Goal: Task Accomplishment & Management: Use online tool/utility

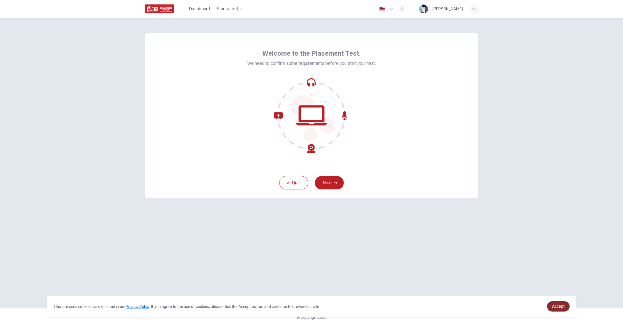
click at [557, 307] on span "Accept" at bounding box center [558, 306] width 13 height 4
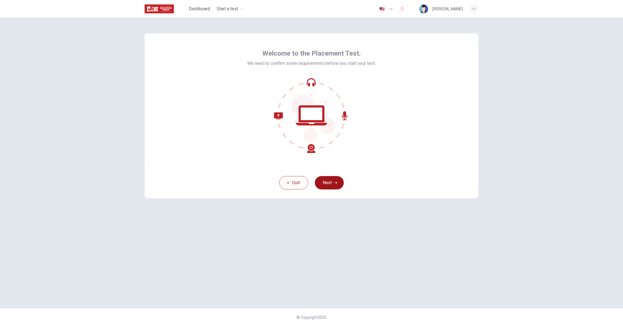
click at [330, 183] on button "Next" at bounding box center [329, 182] width 29 height 13
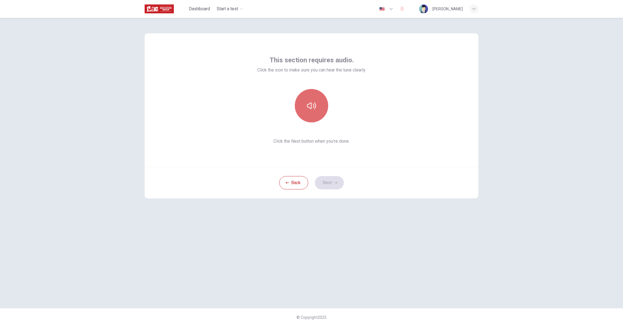
click at [311, 106] on icon "button" at bounding box center [311, 105] width 9 height 9
click at [313, 106] on icon "button" at bounding box center [311, 105] width 9 height 9
click at [333, 183] on button "Next" at bounding box center [329, 182] width 29 height 13
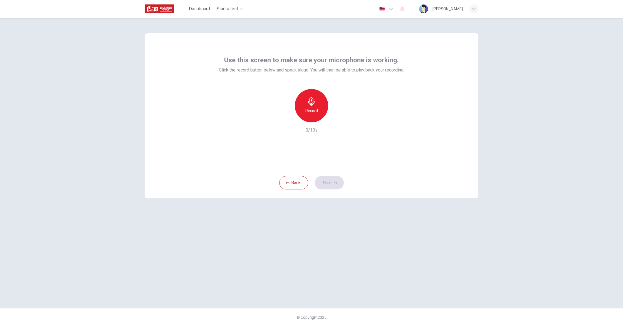
click at [310, 106] on icon "button" at bounding box center [311, 101] width 6 height 9
click at [326, 185] on button "Next" at bounding box center [329, 182] width 29 height 13
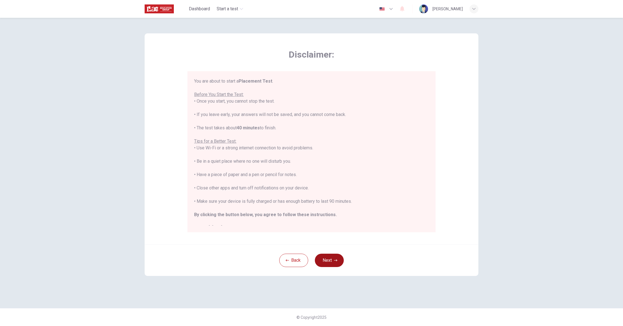
click at [328, 258] on button "Next" at bounding box center [329, 260] width 29 height 13
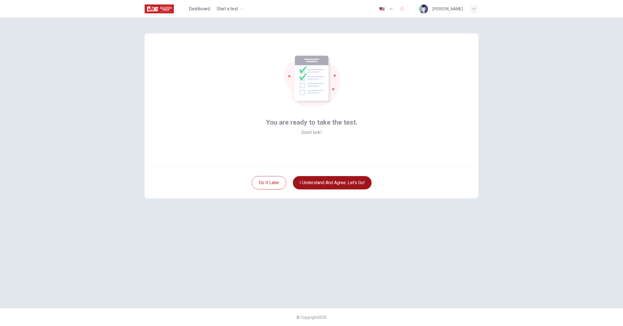
click at [343, 182] on button "I understand and agree. Let’s go!" at bounding box center [332, 182] width 79 height 13
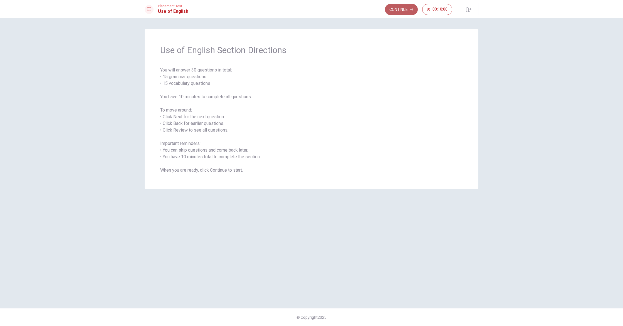
click at [405, 9] on button "Continue" at bounding box center [401, 9] width 33 height 11
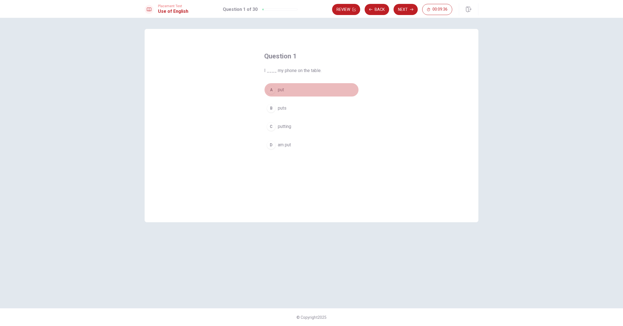
click at [271, 89] on div "A" at bounding box center [271, 89] width 9 height 9
click at [405, 11] on button "Next" at bounding box center [405, 9] width 24 height 11
click at [272, 89] on div "A" at bounding box center [271, 89] width 9 height 9
click at [402, 10] on button "Next" at bounding box center [405, 9] width 24 height 11
click at [273, 89] on div "A" at bounding box center [271, 89] width 9 height 9
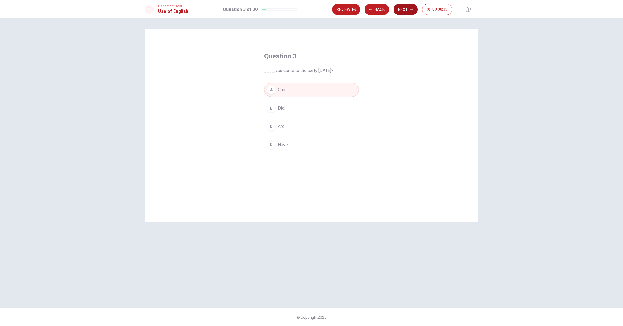
click at [405, 11] on button "Next" at bounding box center [405, 9] width 24 height 11
click at [271, 143] on div "D" at bounding box center [271, 144] width 9 height 9
click at [411, 8] on icon "button" at bounding box center [411, 9] width 3 height 3
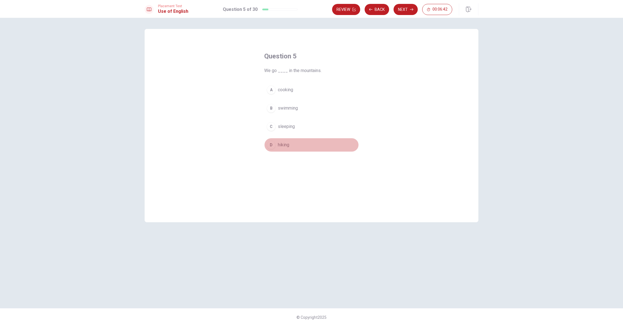
click at [272, 145] on div "D" at bounding box center [271, 144] width 9 height 9
click at [410, 11] on icon "button" at bounding box center [411, 9] width 3 height 3
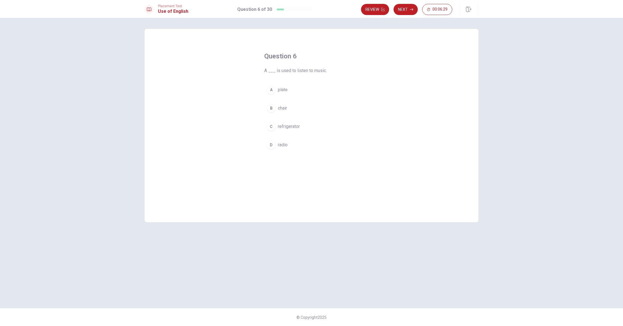
click at [272, 145] on div "D" at bounding box center [271, 144] width 9 height 9
click at [414, 9] on button "Next" at bounding box center [405, 9] width 24 height 11
click at [274, 143] on div "D" at bounding box center [271, 144] width 9 height 9
click at [410, 7] on button "Next" at bounding box center [405, 9] width 24 height 11
click at [272, 109] on div "B" at bounding box center [271, 108] width 9 height 9
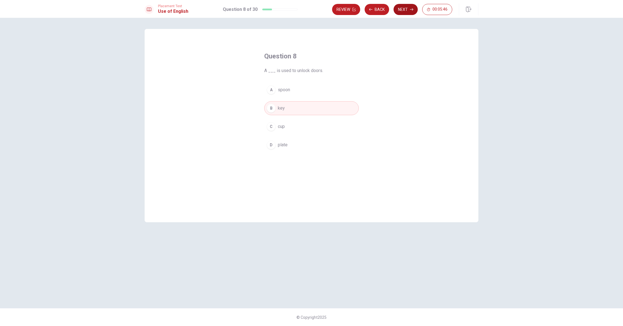
click at [406, 11] on button "Next" at bounding box center [405, 9] width 24 height 11
click at [271, 88] on div "A" at bounding box center [271, 89] width 9 height 9
click at [405, 7] on button "Next" at bounding box center [405, 9] width 24 height 11
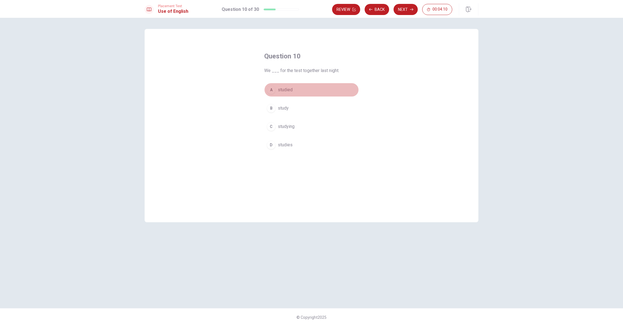
click at [271, 90] on div "A" at bounding box center [271, 89] width 9 height 9
click at [403, 10] on button "Next" at bounding box center [405, 9] width 24 height 11
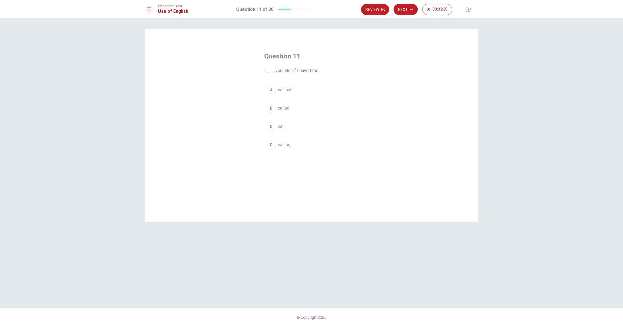
click at [284, 70] on span "I ___ you later if I have time." at bounding box center [311, 70] width 95 height 7
click at [272, 89] on div "A" at bounding box center [271, 89] width 9 height 9
click at [404, 9] on button "Next" at bounding box center [405, 9] width 24 height 11
click at [270, 145] on div "D" at bounding box center [271, 144] width 9 height 9
click at [405, 12] on button "Next" at bounding box center [405, 9] width 24 height 11
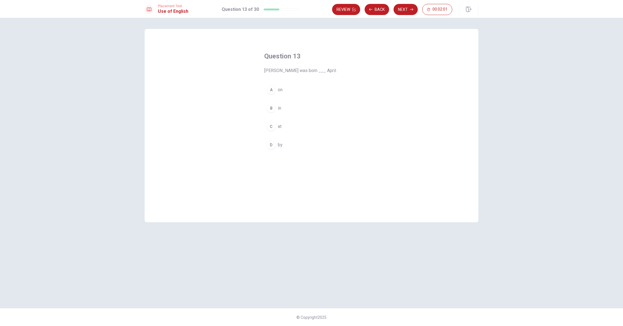
click at [272, 127] on div "C" at bounding box center [271, 126] width 9 height 9
click at [404, 10] on button "Next" at bounding box center [405, 9] width 24 height 11
click at [271, 146] on div "D" at bounding box center [271, 144] width 9 height 9
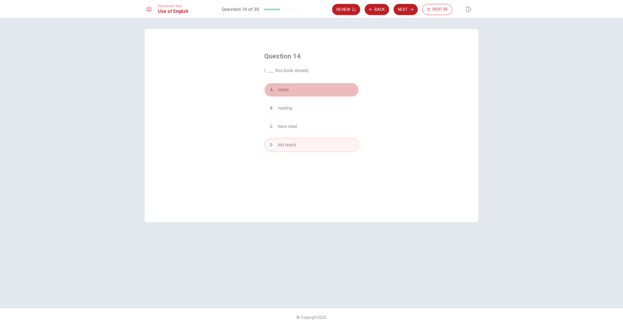
click at [271, 91] on div "A" at bounding box center [271, 89] width 9 height 9
click at [269, 145] on div "D" at bounding box center [271, 144] width 9 height 9
click at [274, 127] on div "C" at bounding box center [271, 126] width 9 height 9
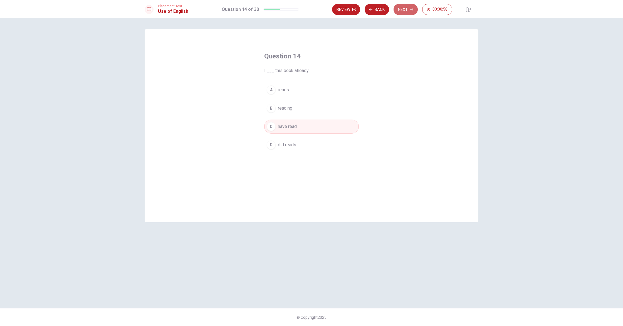
click at [403, 11] on button "Next" at bounding box center [405, 9] width 24 height 11
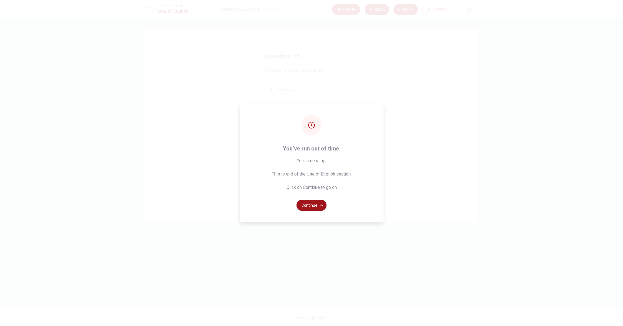
click at [321, 204] on icon "button" at bounding box center [320, 205] width 3 height 3
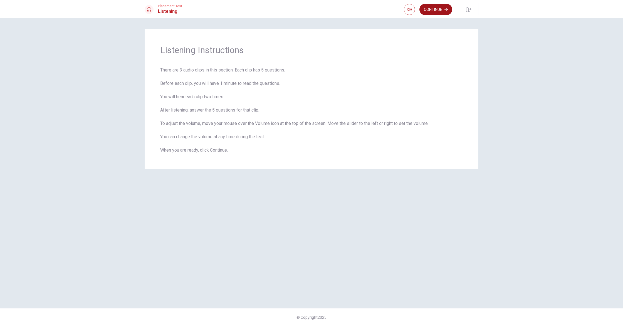
click at [443, 10] on button "Continue" at bounding box center [435, 9] width 33 height 11
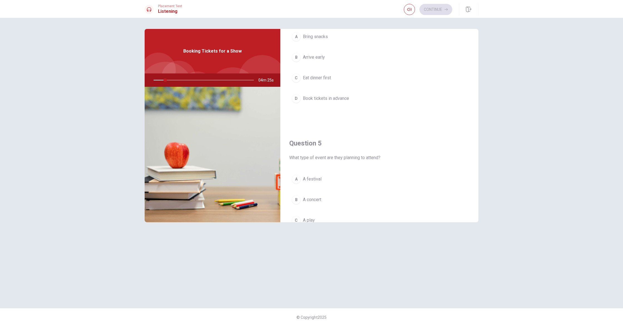
scroll to position [519, 0]
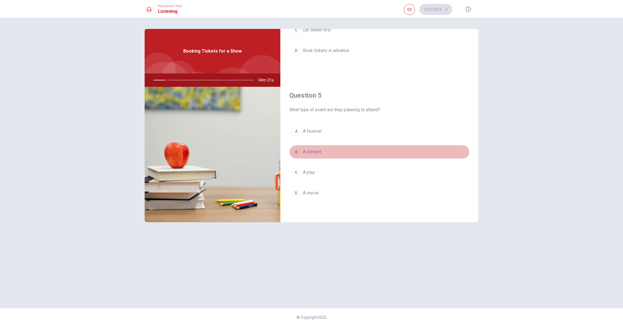
click at [414, 153] on button "B A concert" at bounding box center [379, 152] width 180 height 14
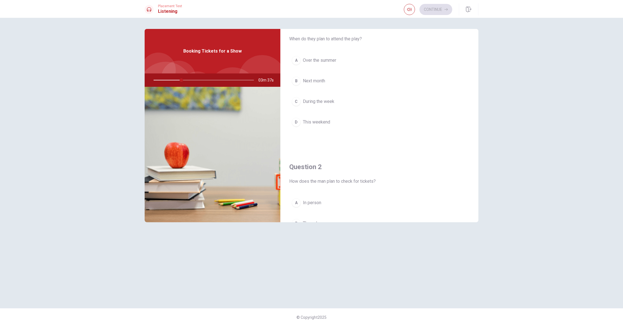
scroll to position [0, 0]
click at [298, 143] on div "D" at bounding box center [296, 142] width 9 height 9
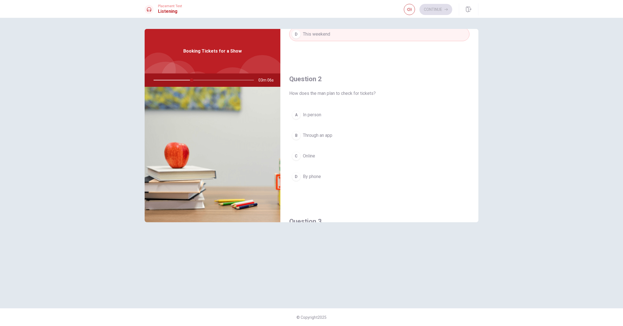
scroll to position [124, 0]
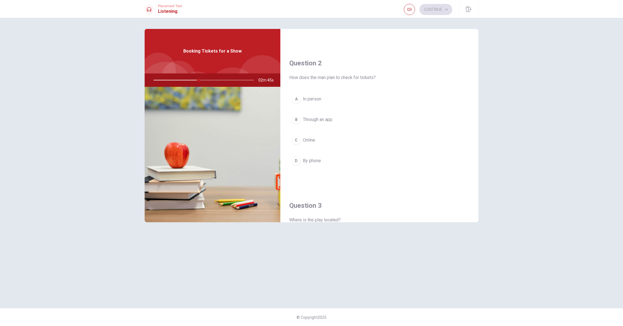
click at [295, 139] on div "C" at bounding box center [296, 140] width 9 height 9
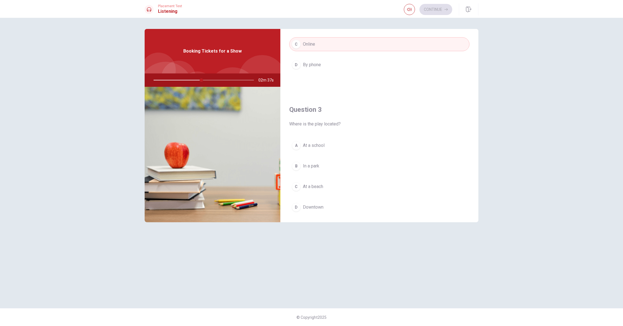
scroll to position [221, 0]
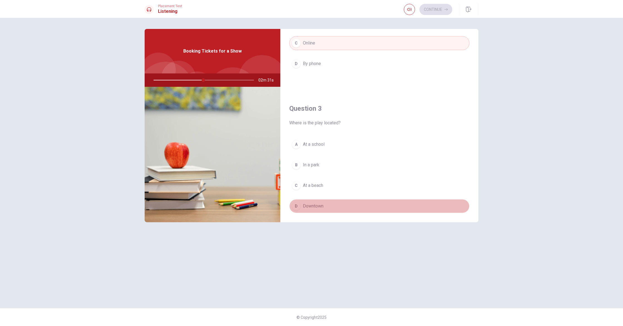
click at [295, 207] on div "D" at bounding box center [296, 206] width 9 height 9
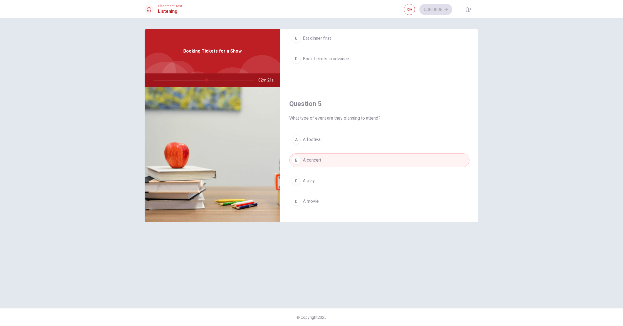
scroll to position [512, 0]
click at [304, 157] on span "A concert" at bounding box center [312, 158] width 18 height 7
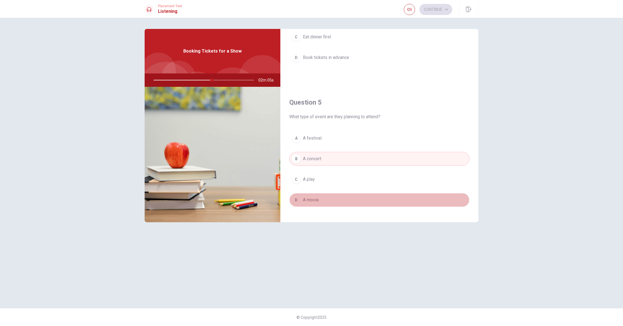
click at [307, 200] on span "A movie" at bounding box center [311, 200] width 16 height 7
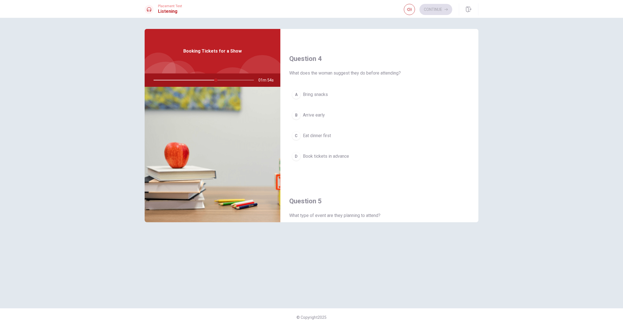
scroll to position [412, 0]
click at [295, 93] on div "A" at bounding box center [296, 95] width 9 height 9
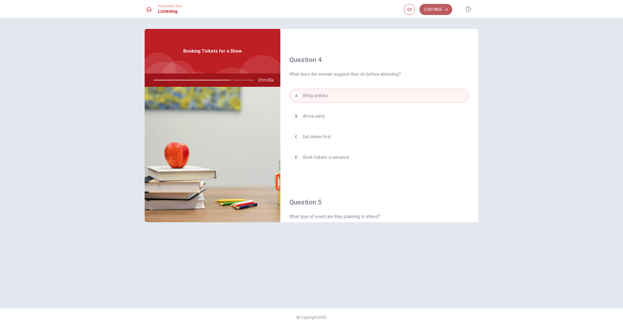
click at [432, 8] on button "Continue" at bounding box center [435, 9] width 33 height 11
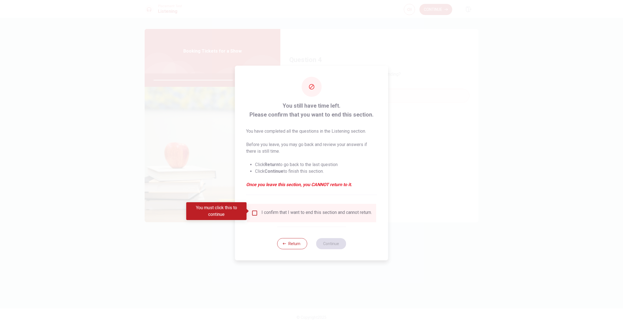
click at [255, 211] on input "You must click this to continue" at bounding box center [254, 213] width 7 height 7
click at [332, 246] on button "Continue" at bounding box center [331, 243] width 30 height 11
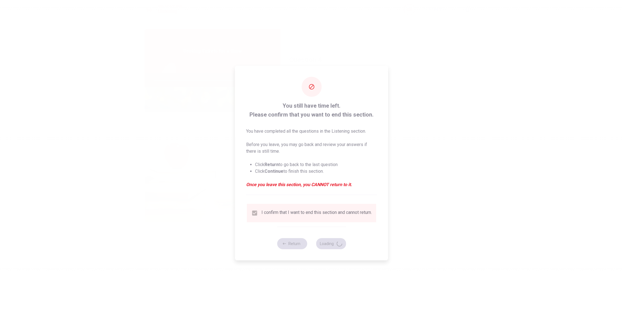
type input "85"
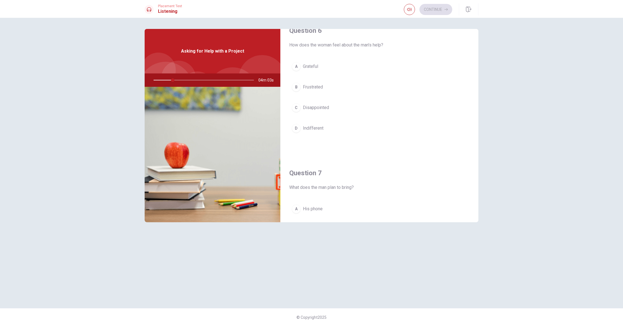
scroll to position [0, 0]
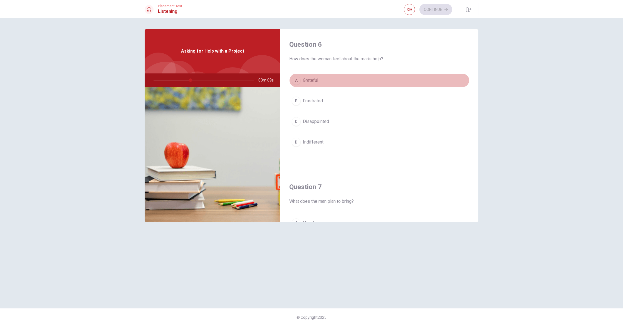
click at [309, 81] on span "Grateful" at bounding box center [310, 80] width 15 height 7
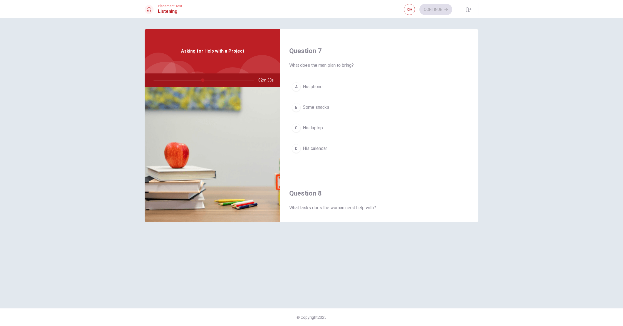
scroll to position [126, 0]
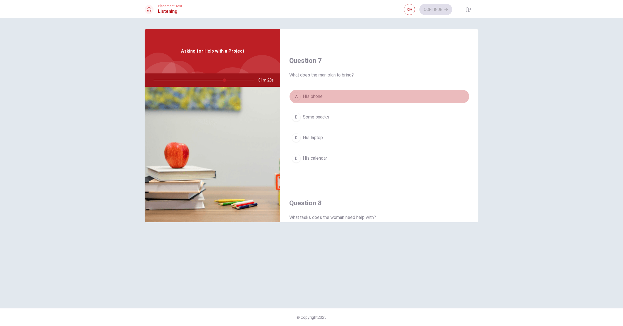
click at [297, 96] on div "A" at bounding box center [296, 96] width 9 height 9
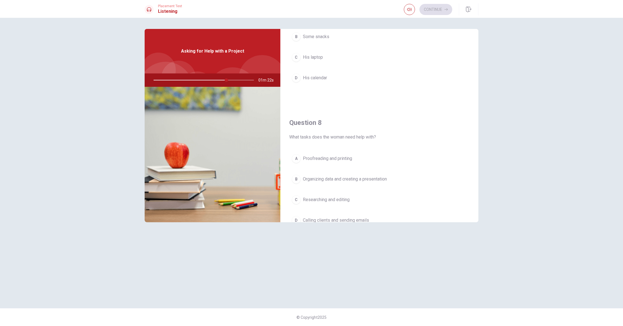
scroll to position [163, 0]
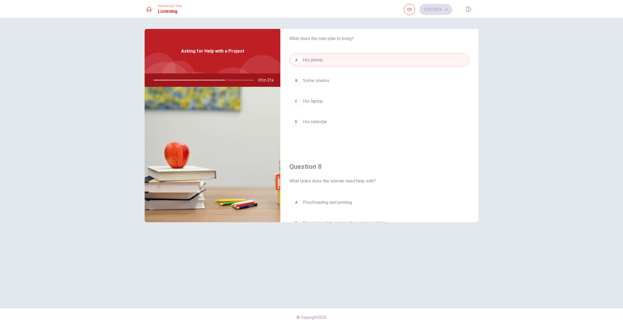
click at [297, 99] on div "C" at bounding box center [296, 101] width 9 height 9
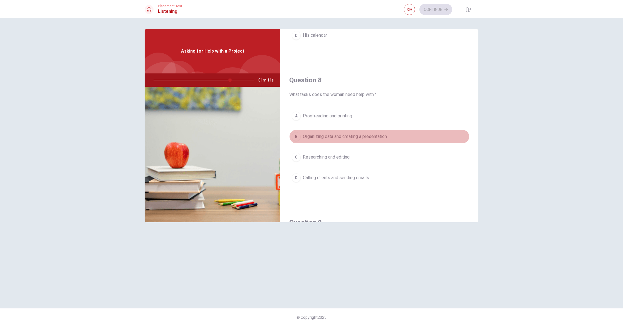
click at [295, 137] on div "B" at bounding box center [296, 136] width 9 height 9
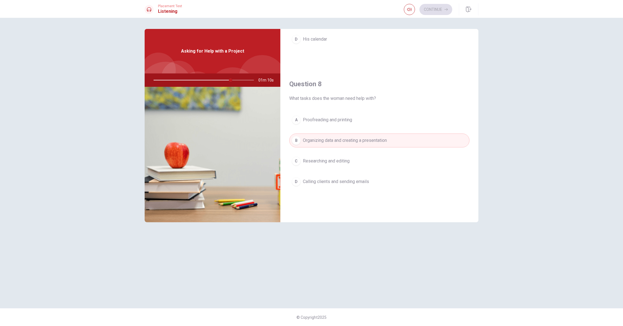
scroll to position [244, 0]
click at [293, 161] on div "C" at bounding box center [296, 162] width 9 height 9
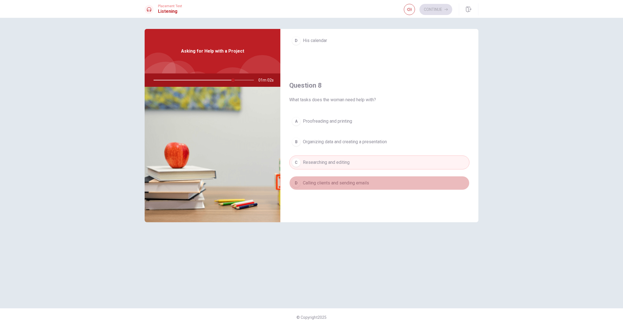
click at [296, 184] on div "D" at bounding box center [296, 183] width 9 height 9
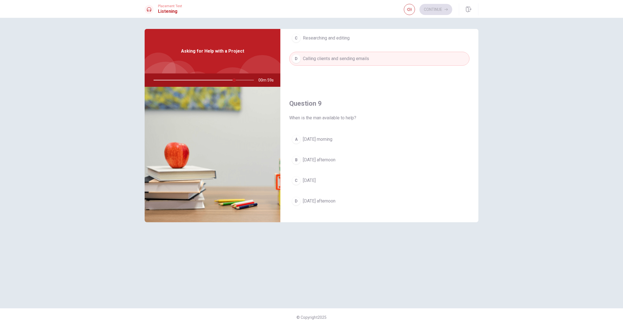
scroll to position [402, 0]
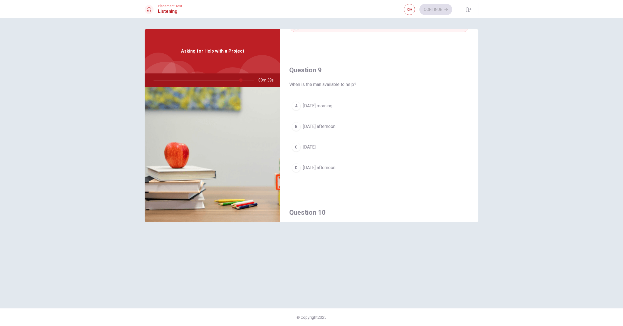
click at [296, 106] on div "A" at bounding box center [296, 105] width 9 height 9
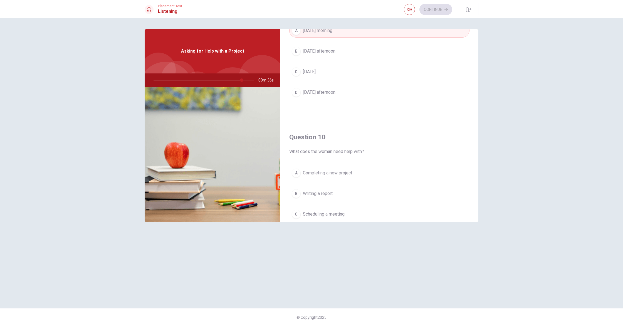
scroll to position [519, 0]
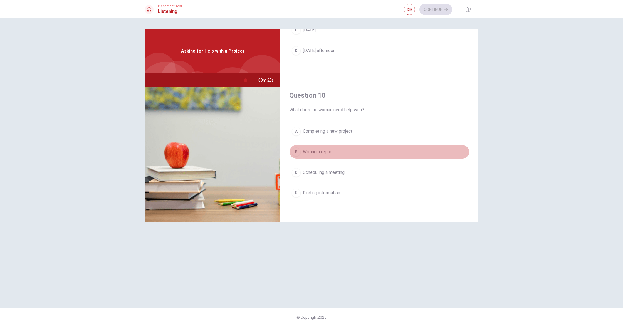
click at [297, 150] on div "B" at bounding box center [296, 151] width 9 height 9
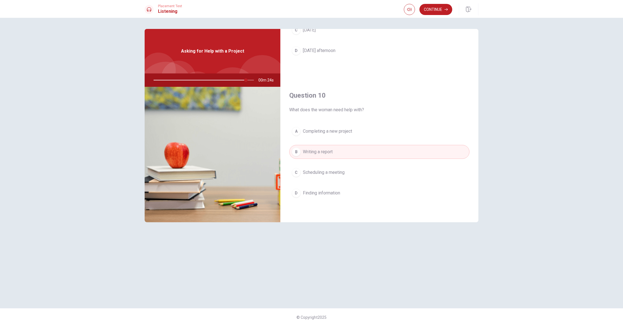
click at [294, 128] on div "A" at bounding box center [296, 131] width 9 height 9
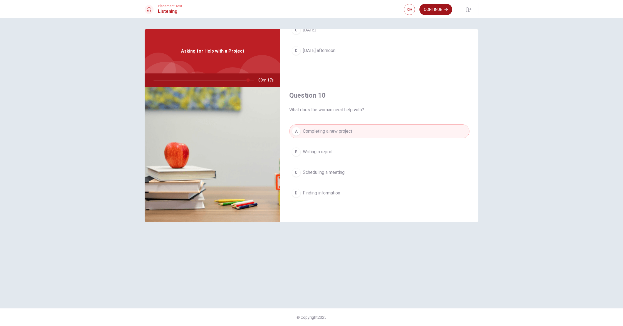
click at [442, 10] on button "Continue" at bounding box center [435, 9] width 33 height 11
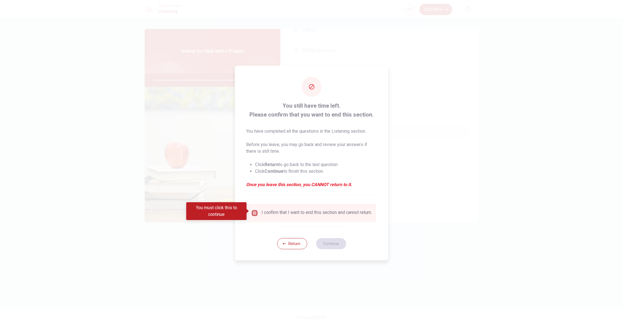
click at [252, 212] on input "You must click this to continue" at bounding box center [254, 213] width 7 height 7
click at [335, 241] on button "Continue" at bounding box center [331, 243] width 30 height 11
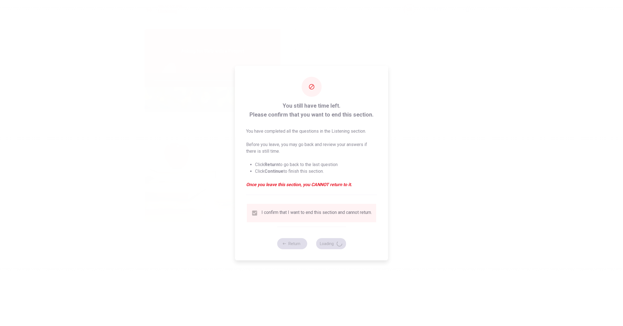
type input "97"
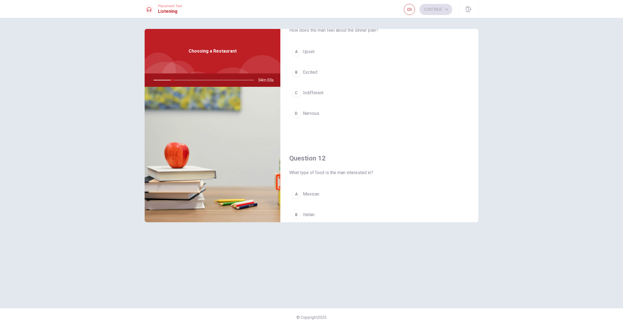
scroll to position [0, 0]
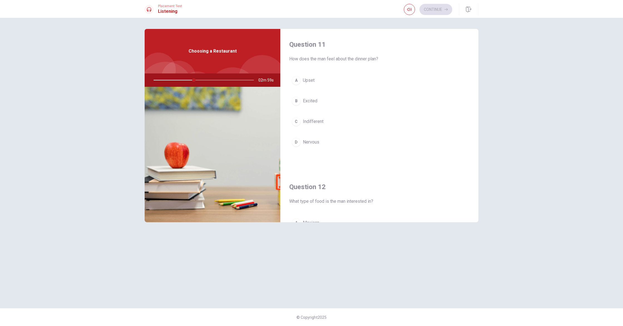
click at [298, 121] on div "C" at bounding box center [296, 121] width 9 height 9
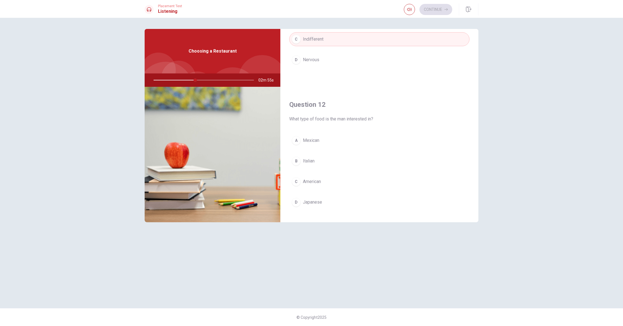
scroll to position [99, 0]
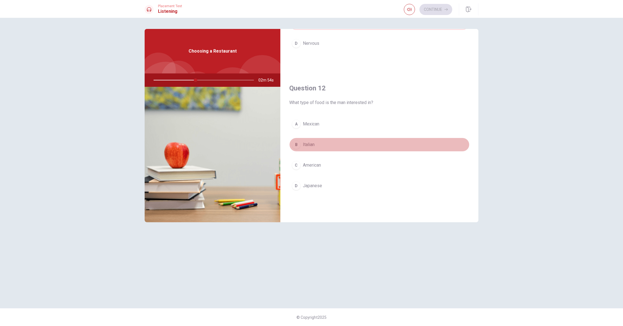
click at [298, 145] on div "B" at bounding box center [296, 144] width 9 height 9
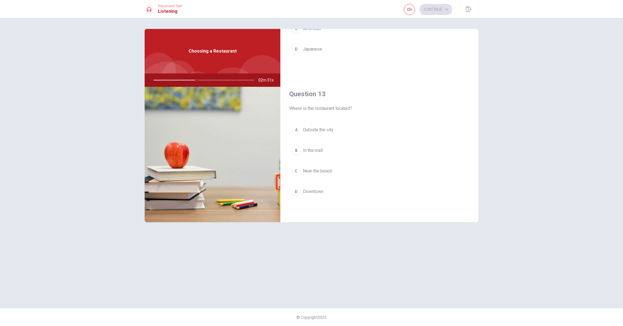
scroll to position [245, 0]
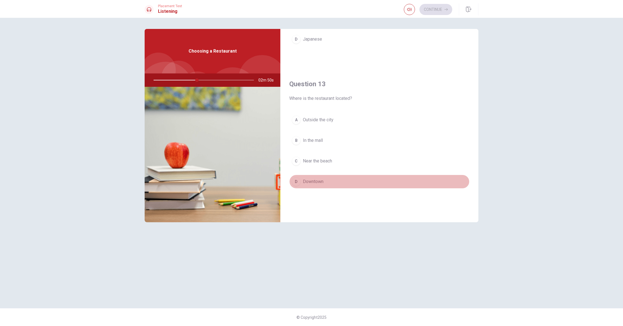
click at [298, 182] on div "D" at bounding box center [296, 181] width 9 height 9
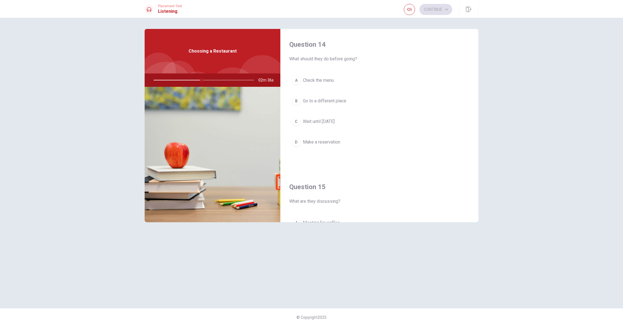
scroll to position [398, 0]
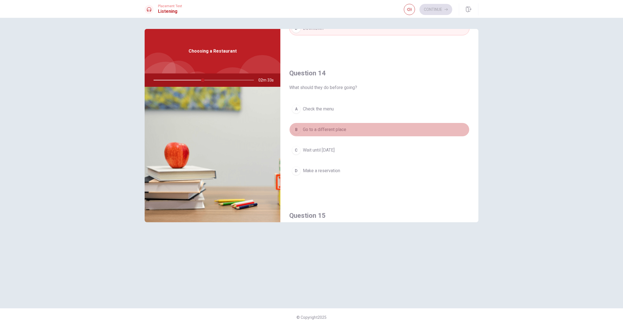
click at [292, 128] on div "B" at bounding box center [296, 129] width 9 height 9
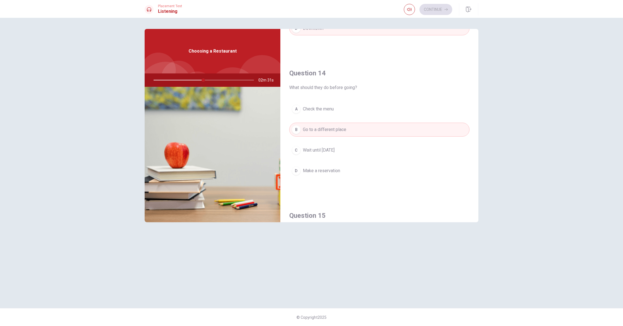
click at [297, 150] on div "C" at bounding box center [296, 150] width 9 height 9
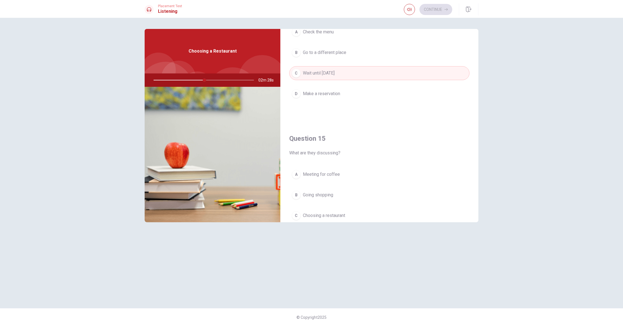
scroll to position [519, 0]
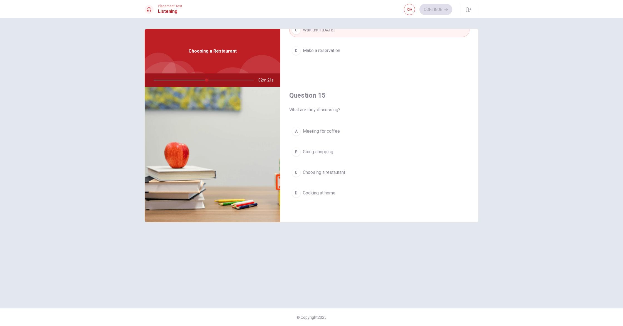
click at [296, 172] on div "C" at bounding box center [296, 172] width 9 height 9
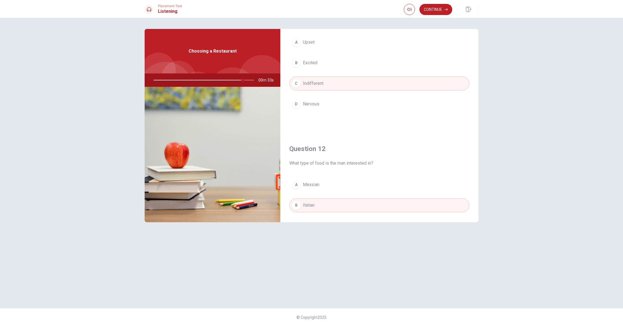
scroll to position [41, 0]
click at [440, 7] on button "Continue" at bounding box center [435, 9] width 33 height 11
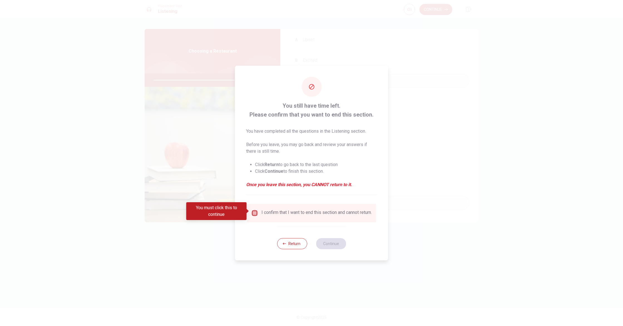
click at [253, 211] on input "You must click this to continue" at bounding box center [254, 213] width 7 height 7
click at [331, 245] on button "Continue" at bounding box center [331, 243] width 30 height 11
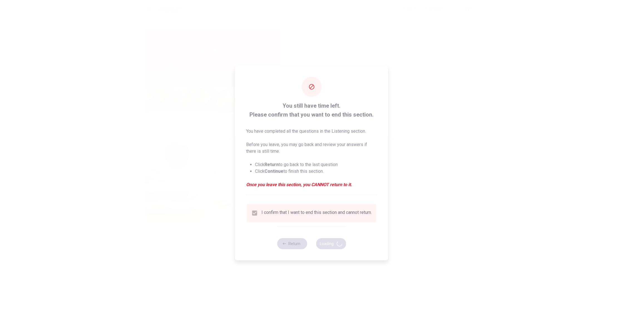
type input "95"
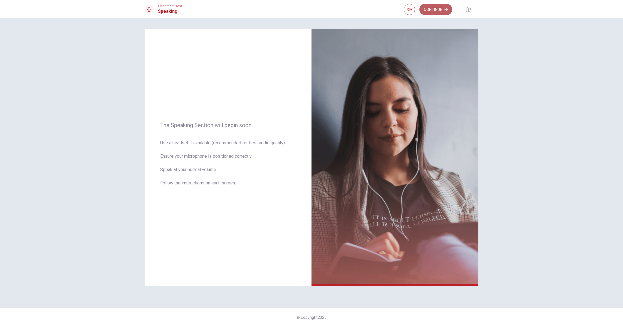
click at [437, 8] on button "Continue" at bounding box center [435, 9] width 33 height 11
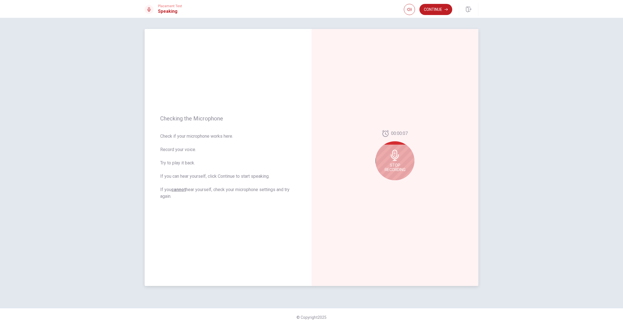
click at [392, 162] on div "Stop Recording" at bounding box center [394, 160] width 39 height 39
click at [397, 158] on icon at bounding box center [395, 156] width 11 height 11
click at [400, 183] on icon "Play Audio" at bounding box center [401, 184] width 3 height 3
click at [390, 184] on icon "Record Again" at bounding box center [388, 184] width 3 height 3
click at [399, 182] on button "Play Audio" at bounding box center [401, 185] width 8 height 8
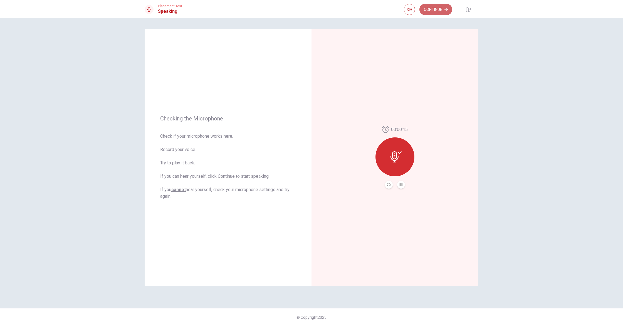
click at [435, 9] on button "Continue" at bounding box center [435, 9] width 33 height 11
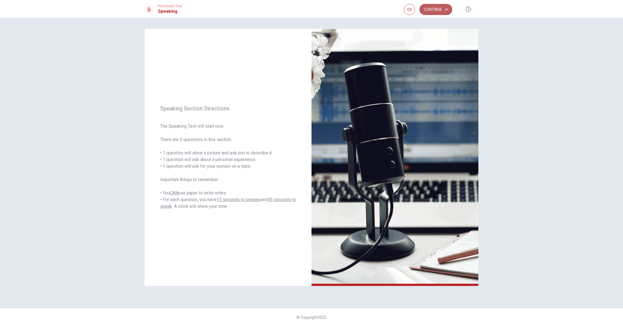
click at [434, 10] on button "Continue" at bounding box center [435, 9] width 33 height 11
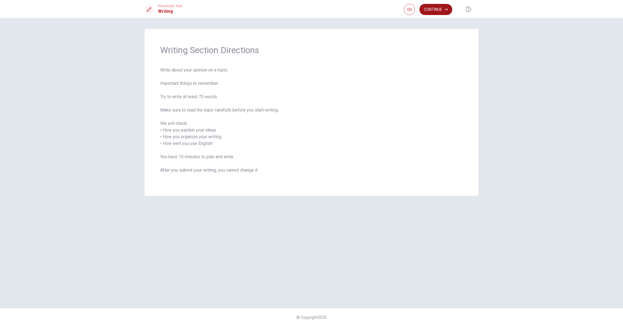
click at [442, 10] on button "Continue" at bounding box center [435, 9] width 33 height 11
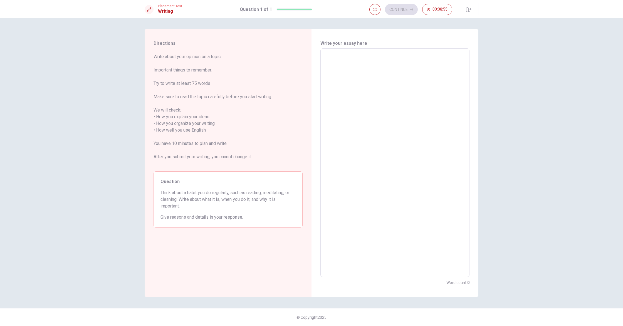
click at [336, 65] on textarea at bounding box center [394, 162] width 141 height 219
drag, startPoint x: 214, startPoint y: 194, endPoint x: 227, endPoint y: 194, distance: 13.3
click at [227, 194] on span "Think about a habit you do regularly, such as reading, meditating, or cleaning.…" at bounding box center [227, 199] width 135 height 20
click at [342, 71] on textarea at bounding box center [394, 162] width 141 height 219
type textarea "i"
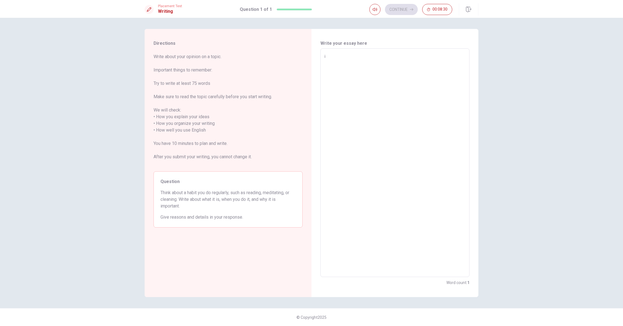
type textarea "x"
type textarea "I"
type textarea "x"
type textarea "I"
type textarea "x"
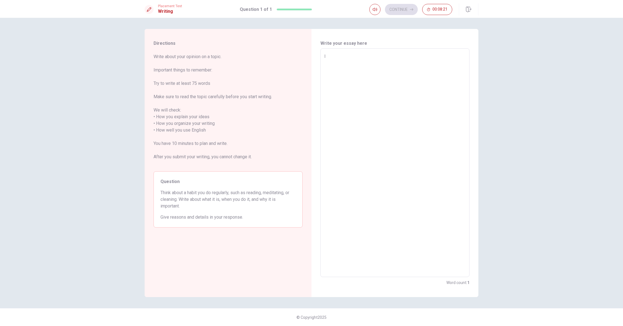
type textarea "I r"
type textarea "x"
type textarea "I re"
type textarea "x"
type textarea "I reg"
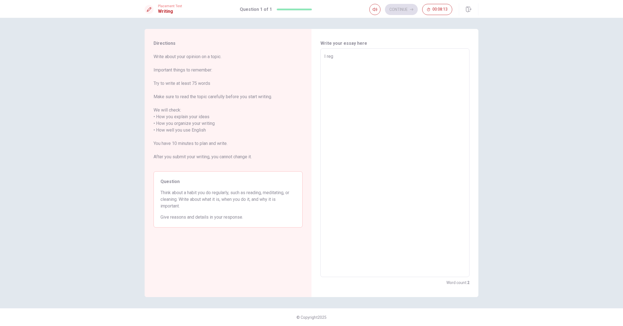
type textarea "x"
type textarea "I regu"
type textarea "x"
type textarea "I regua"
type textarea "x"
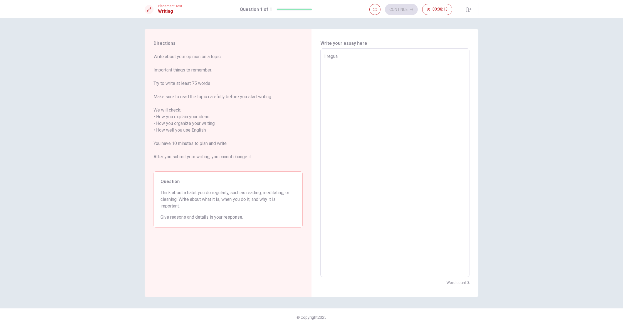
type textarea "I regual"
type textarea "x"
type textarea "I reguall"
type textarea "x"
type textarea "I regual"
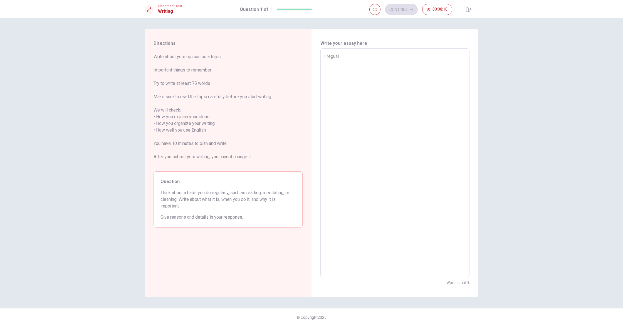
type textarea "x"
type textarea "I regua"
type textarea "x"
type textarea "I regu"
type textarea "x"
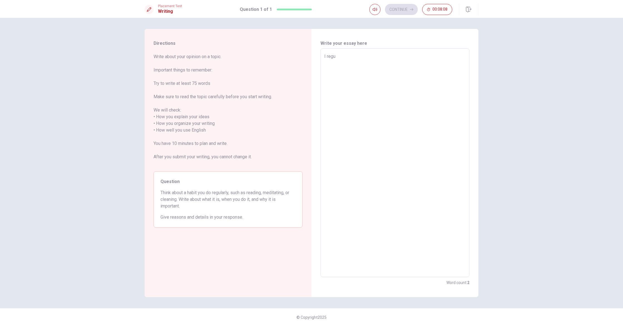
type textarea "I regul"
type textarea "x"
type textarea "I regula"
type textarea "x"
type textarea "I regular"
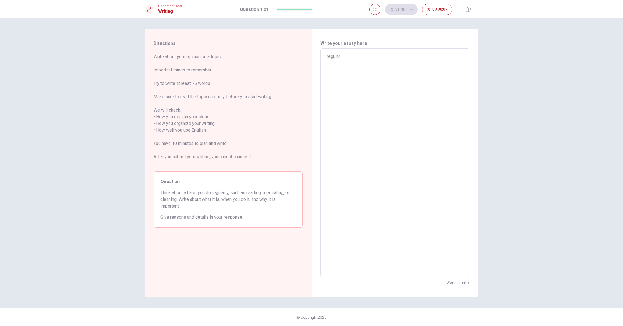
type textarea "x"
type textarea "I regularl"
type textarea "x"
type textarea "I regularly"
type textarea "x"
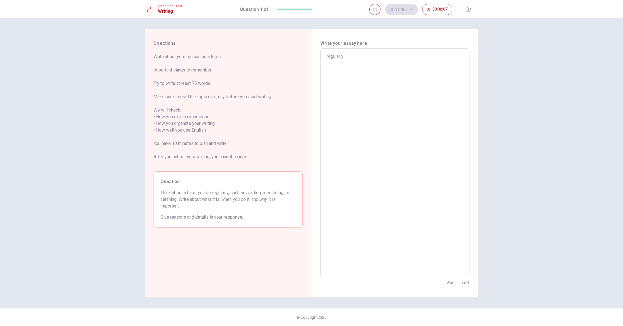
type textarea "I regularly"
type textarea "x"
type textarea "I regularly"
type textarea "x"
type textarea "I regularly"
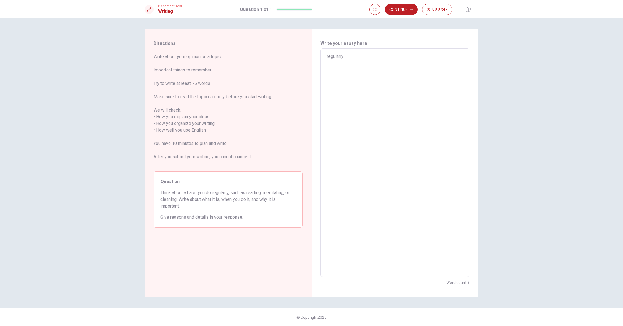
type textarea "x"
type textarea "I regularly"
type textarea "x"
type textarea "I regularl"
type textarea "x"
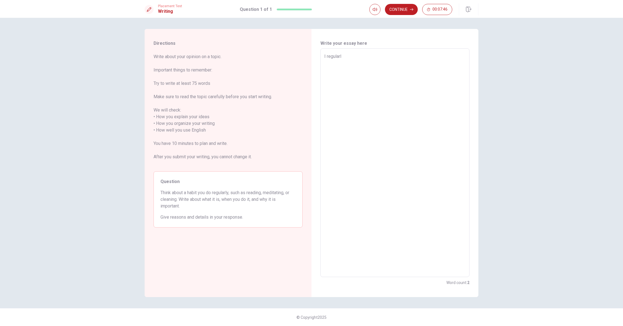
type textarea "I regular"
type textarea "x"
type textarea "I regula"
type textarea "x"
type textarea "I regul"
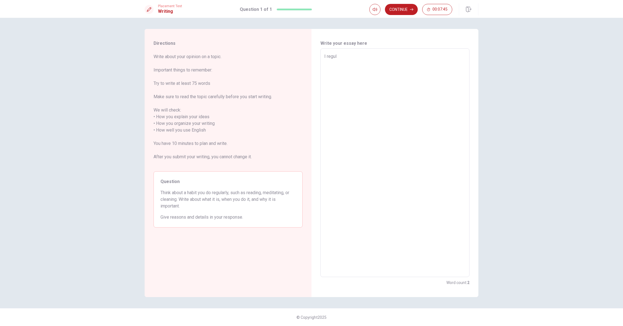
type textarea "x"
type textarea "I regu"
type textarea "x"
type textarea "I reg"
type textarea "x"
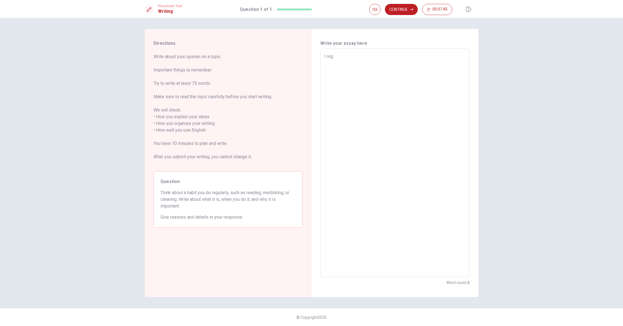
type textarea "I re"
type textarea "x"
type textarea "I r"
type textarea "x"
type textarea "I"
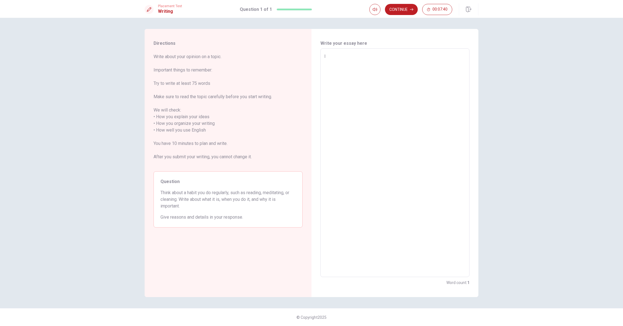
type textarea "x"
type textarea "I w"
type textarea "x"
type textarea "I wa"
type textarea "x"
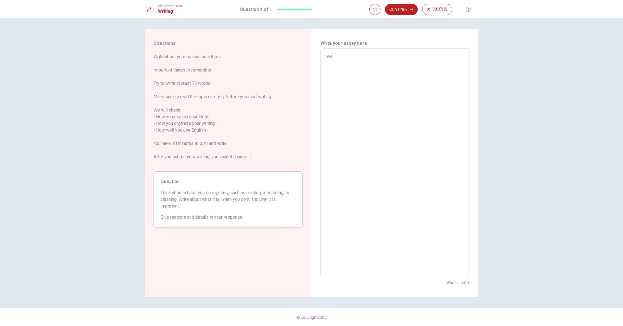
type textarea "I wal"
type textarea "x"
type textarea "I walk"
type textarea "x"
type textarea "I walk"
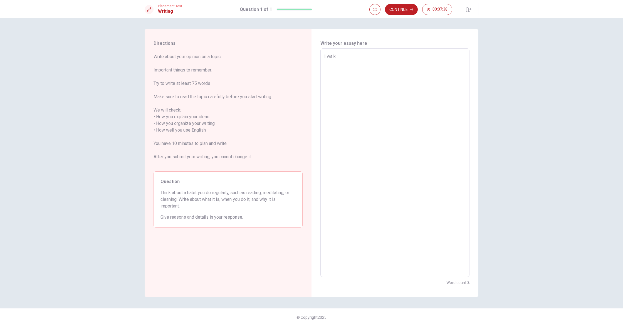
type textarea "x"
type textarea "I walk m"
type textarea "x"
type textarea "I walk my"
type textarea "x"
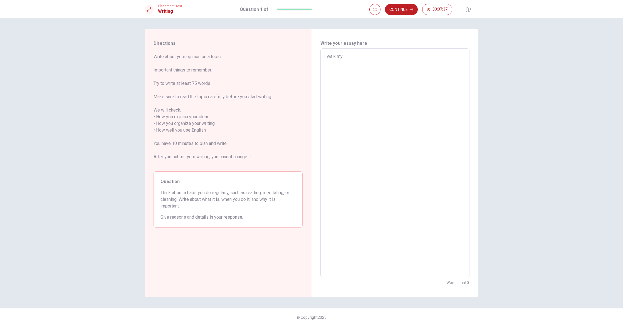
type textarea "I walk my"
type textarea "x"
type textarea "I walk my d"
type textarea "x"
type textarea "I walk my do"
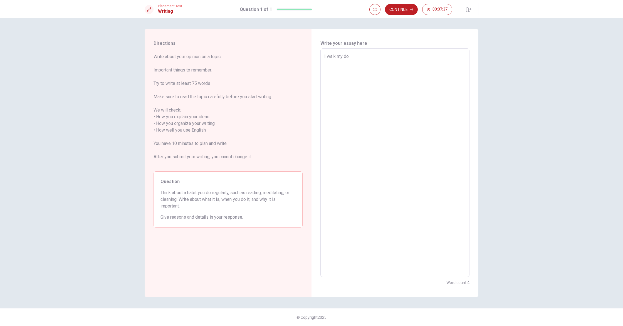
type textarea "x"
type textarea "I walk my dog"
type textarea "x"
type textarea "I walk my dog"
type textarea "x"
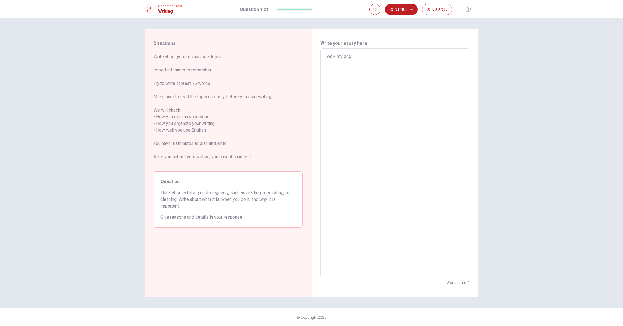
type textarea "I walk my dog e"
type textarea "x"
type textarea "I walk my dog ev"
type textarea "x"
type textarea "I walk my dog eve"
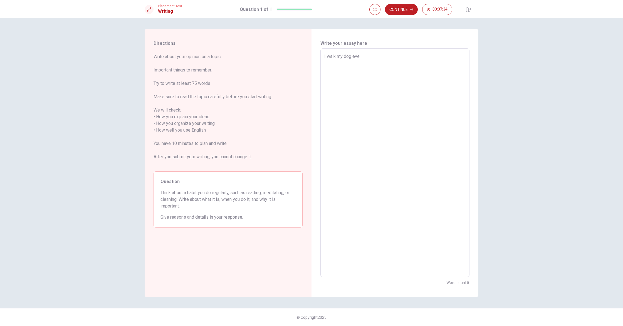
type textarea "x"
type textarea "I walk my dog ever"
type textarea "x"
type textarea "I walk my dog every"
type textarea "x"
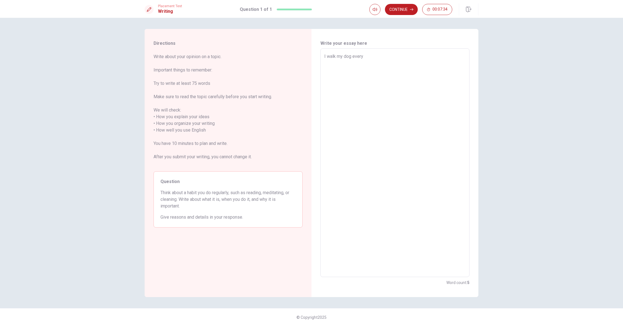
type textarea "I walk my dog everyd"
type textarea "x"
type textarea "I walk my dog everydo"
type textarea "x"
type textarea "I walk my dog everydoa"
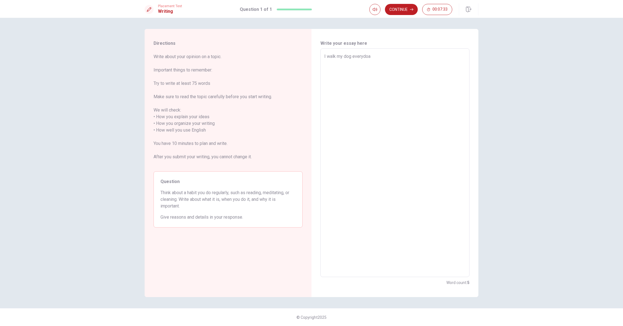
type textarea "x"
type textarea "I walk my dog everydo"
type textarea "x"
type textarea "I walk my dog everyd"
type textarea "x"
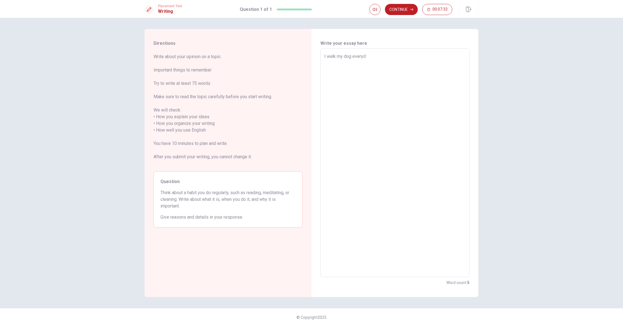
type textarea "I walk my dog everyda"
type textarea "x"
type textarea "I walk my dog everyday"
type textarea "x"
type textarea "I walk my dog everyday"
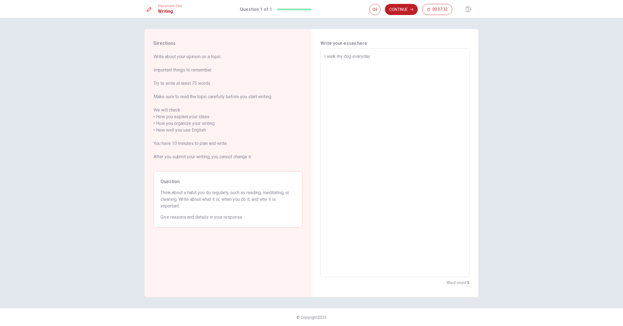
type textarea "x"
type textarea "I walk my dog everyday w"
type textarea "x"
type textarea "I walk my dog everyday wh"
type textarea "x"
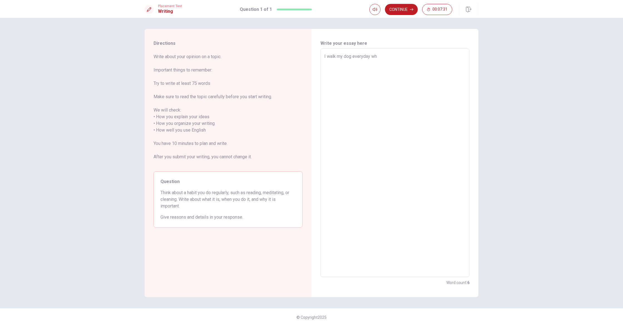
type textarea "I walk my dog everyday whe"
type textarea "x"
type textarea "I walk my dog everyday when"
type textarea "x"
type textarea "I walk my dog everyday when"
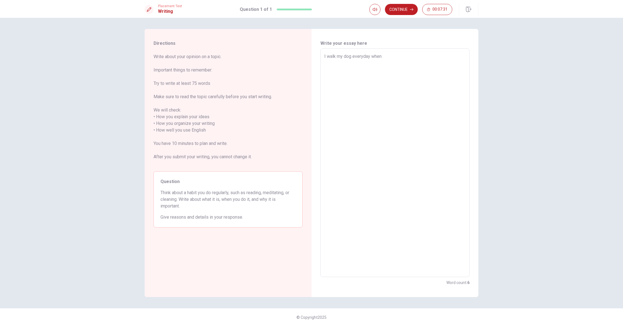
type textarea "x"
type textarea "I walk my dog everyday when i"
type textarea "x"
type textarea "I walk my dog everyday when i"
type textarea "x"
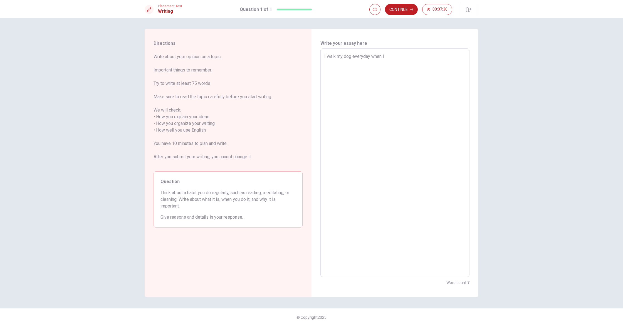
type textarea "I walk my dog everyday when i w"
type textarea "x"
type textarea "I walk my dog everyday when i wa"
type textarea "x"
type textarea "I walk my dog everyday when i wan"
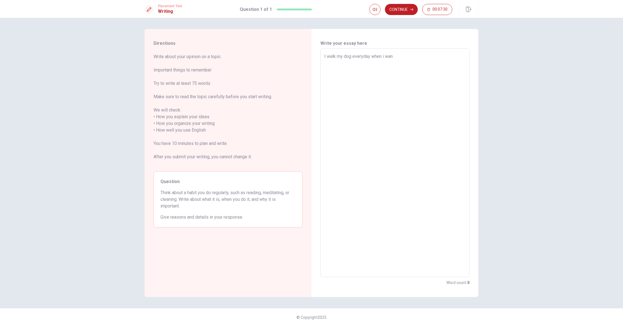
type textarea "x"
type textarea "I walk my dog everyday when i want"
type textarea "x"
type textarea "I walk my dog everyday when i want"
type textarea "x"
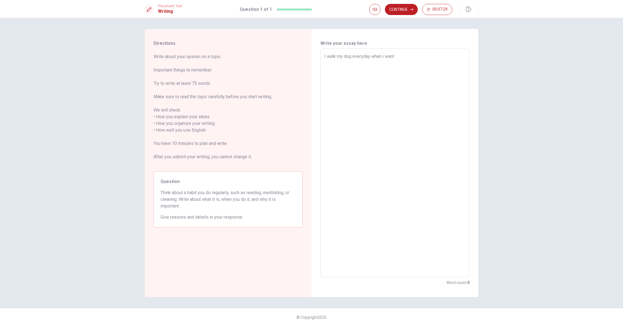
type textarea "I walk my dog everyday when i want"
type textarea "x"
type textarea "I walk my dog everyday when i wan"
type textarea "x"
type textarea "I walk my dog everyday when i wa"
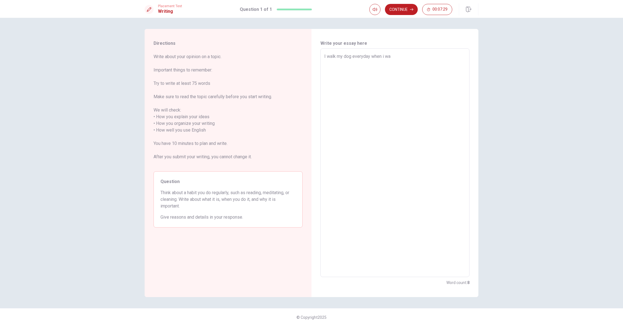
type textarea "x"
type textarea "I walk my dog everyday when i w"
type textarea "x"
type textarea "I walk my dog everyday when i"
type textarea "x"
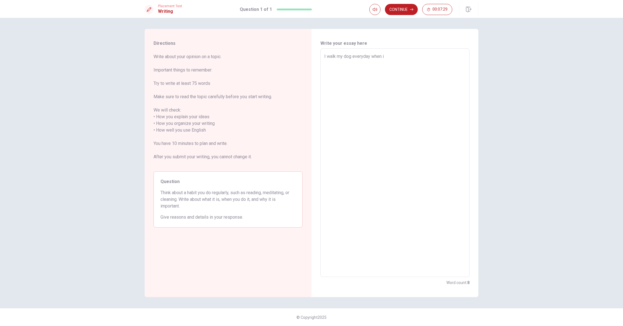
type textarea "I walk my dog everyday when i"
type textarea "x"
type textarea "I walk my dog everyday when"
type textarea "x"
type textarea "I walk my dog everyday when"
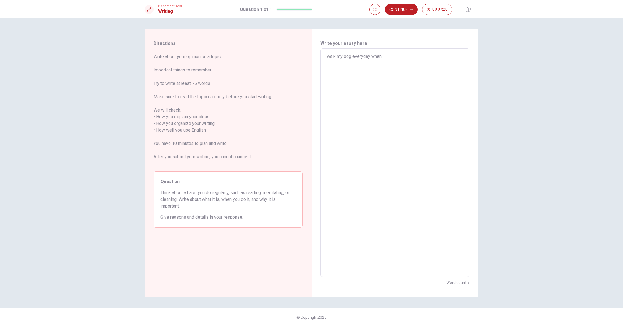
type textarea "x"
type textarea "I walk my dog everyday whe"
type textarea "x"
type textarea "I walk my dog everyday wh"
type textarea "x"
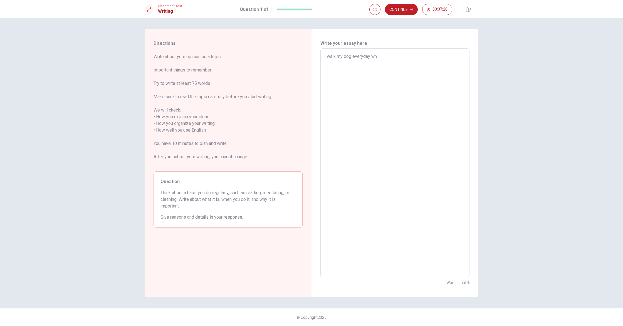
type textarea "I walk my dog everyday w"
type textarea "x"
type textarea "I walk my dog everyday"
type textarea "x"
type textarea "I walk my dog everyday"
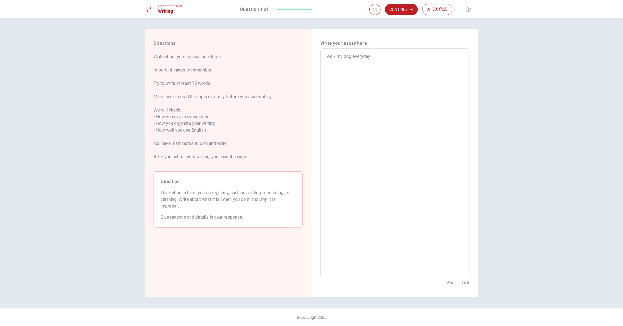
type textarea "x"
type textarea "I walk my dog everyda"
type textarea "x"
type textarea "I walk my dog everyd"
type textarea "x"
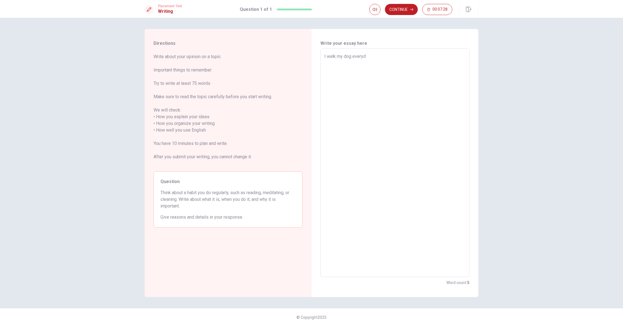
type textarea "I walk my dog every"
type textarea "x"
type textarea "I walk my dog ever"
type textarea "x"
type textarea "I walk my dog eve"
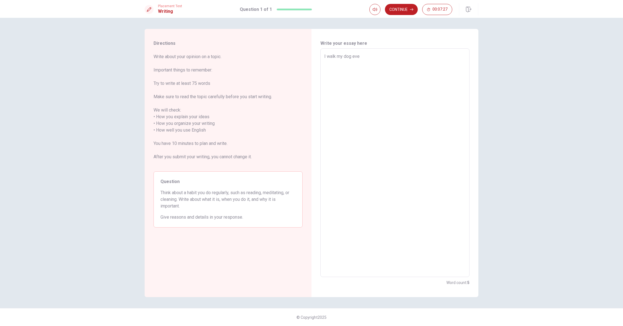
type textarea "x"
type textarea "I walk my dog ev"
type textarea "x"
type textarea "I walk my dog e"
type textarea "x"
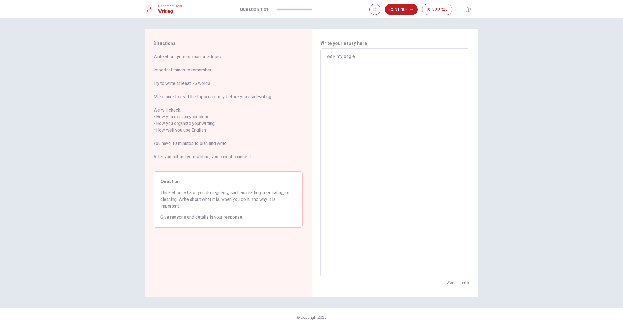
type textarea "I walk my dog"
type textarea "x"
type textarea "I walk my dog"
type textarea "x"
type textarea "I walk my do"
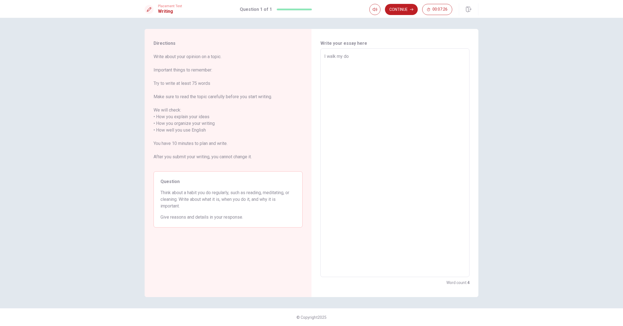
type textarea "x"
type textarea "I walk my d"
type textarea "x"
type textarea "I walk my"
type textarea "x"
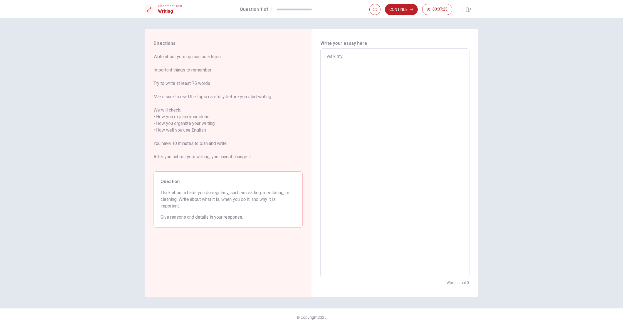
type textarea "I walk my"
type textarea "x"
type textarea "I walk m"
type textarea "x"
type textarea "I walk"
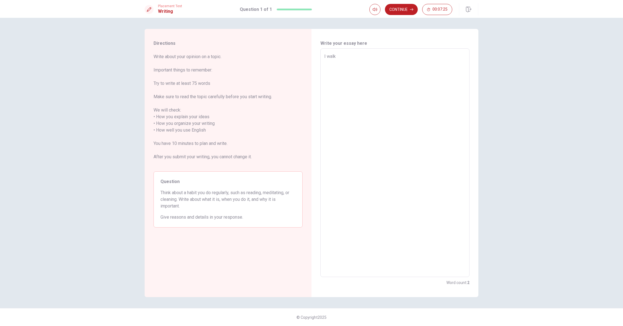
type textarea "x"
type textarea "I walk"
type textarea "x"
type textarea "I wal"
type textarea "x"
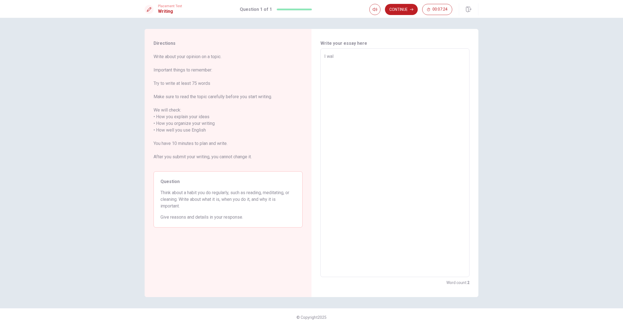
type textarea "I wa"
click at [393, 72] on textarea "I go out with my dog when i feel tire. i like have time with my dog because she…" at bounding box center [394, 162] width 141 height 219
drag, startPoint x: 215, startPoint y: 191, endPoint x: 232, endPoint y: 195, distance: 17.7
click at [232, 195] on span "Think about a habit you do regularly, such as reading, meditating, or cleaning.…" at bounding box center [227, 199] width 135 height 20
drag, startPoint x: 251, startPoint y: 195, endPoint x: 226, endPoint y: 188, distance: 25.9
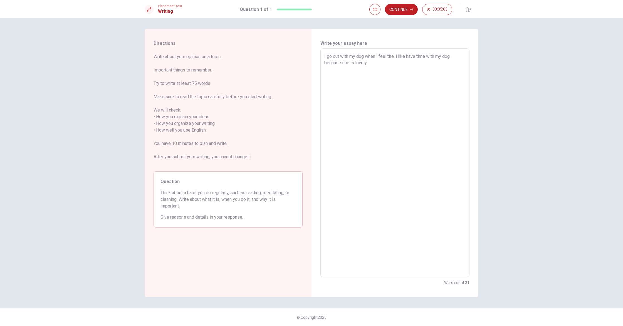
click at [227, 188] on div "Question Think about a habit you do regularly, such as reading, meditating, or …" at bounding box center [227, 199] width 149 height 56
click at [389, 59] on textarea "I go out with my dog when i feel tire. i like have time with my dog because she…" at bounding box center [394, 162] width 141 height 219
click at [386, 62] on textarea "I go out with my dog when i feel tire. i like have time with my dog because she…" at bounding box center [394, 162] width 141 height 219
drag, startPoint x: 261, startPoint y: 201, endPoint x: 277, endPoint y: 209, distance: 17.9
click at [277, 209] on span "Think about a habit you do regularly, such as reading, meditating, or cleaning.…" at bounding box center [227, 199] width 135 height 20
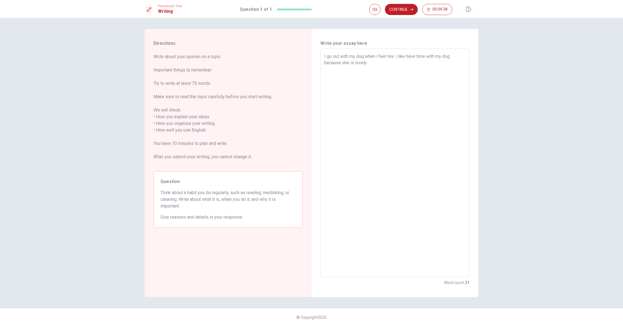
click at [400, 65] on textarea "I go out with my dog when i feel tire. i like have time with my dog because she…" at bounding box center [394, 162] width 141 height 219
click at [402, 56] on textarea "I go out with my dog when i feel tire. i like have time with my dog because she…" at bounding box center [394, 162] width 141 height 219
click at [403, 56] on textarea "I go out with my dog when i feel tire. i like have time with my dog because she…" at bounding box center [394, 162] width 141 height 219
click at [352, 61] on textarea "I go out with my dog when i feel tire. i have time with my dog because she is l…" at bounding box center [394, 162] width 141 height 219
click at [396, 59] on textarea "I go out with my dog when i feel tire. i have time with my dog because she is l…" at bounding box center [394, 162] width 141 height 219
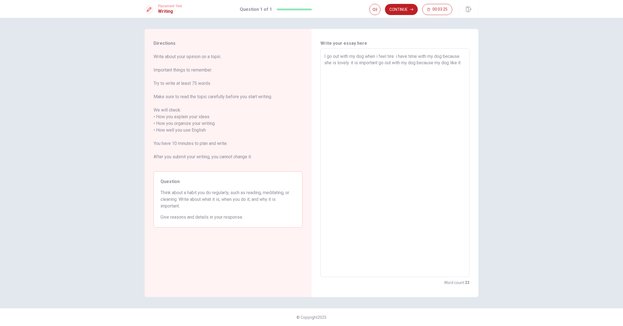
click at [395, 65] on textarea "I go out with my dog when i feel tire. i have time with my dog because she is l…" at bounding box center [394, 162] width 141 height 219
click at [397, 9] on button "Continue" at bounding box center [401, 9] width 33 height 11
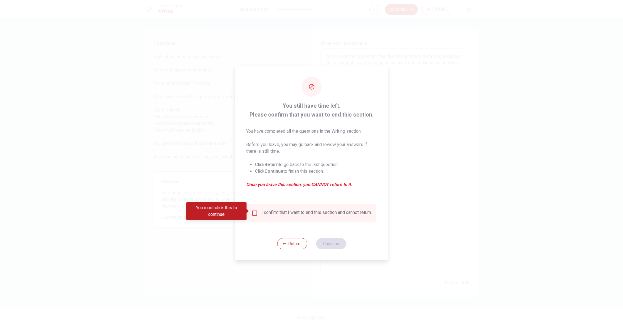
click at [255, 210] on input "You must click this to continue" at bounding box center [254, 213] width 7 height 7
click at [334, 245] on button "Continue" at bounding box center [331, 243] width 30 height 11
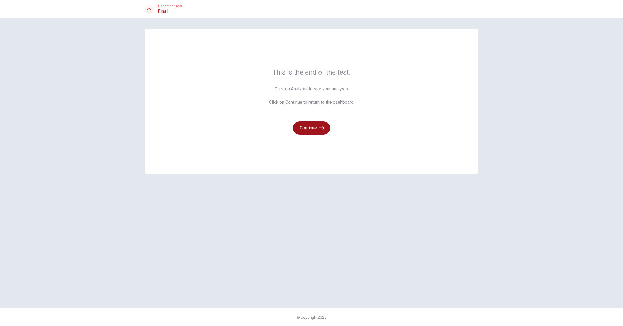
click at [311, 127] on button "Continue" at bounding box center [311, 127] width 37 height 13
